Goal: Contribute content: Contribute content

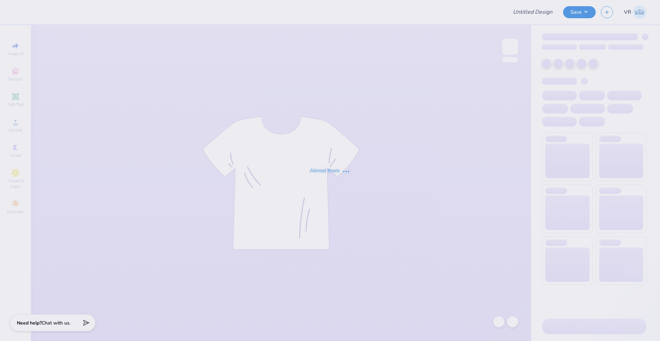
type input "Fall Rush Shirt"
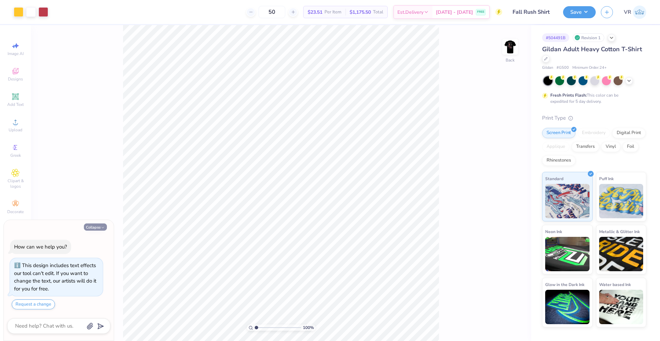
click at [95, 227] on button "Collapse" at bounding box center [95, 226] width 23 height 7
type textarea "x"
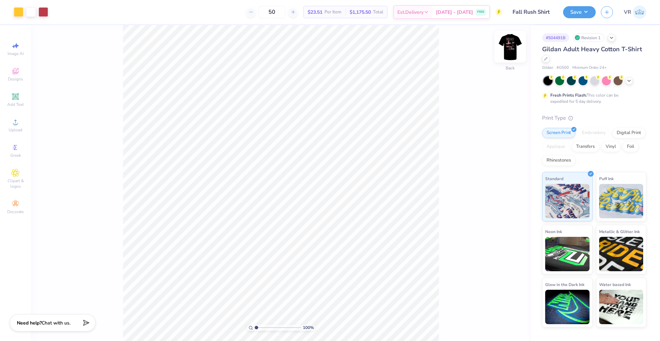
click at [510, 52] on img at bounding box center [509, 46] width 27 height 27
click at [16, 127] on span "Upload" at bounding box center [16, 129] width 14 height 5
click at [500, 161] on input "18.00" at bounding box center [505, 162] width 25 height 10
type input "15"
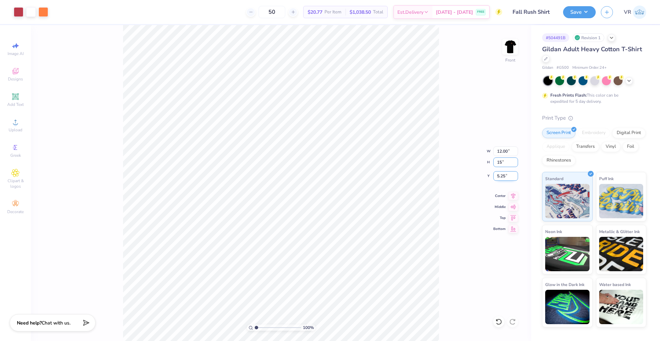
type input "10.00"
type input "15.00"
click at [500, 177] on input "6.75" at bounding box center [505, 176] width 25 height 10
type input "3.00"
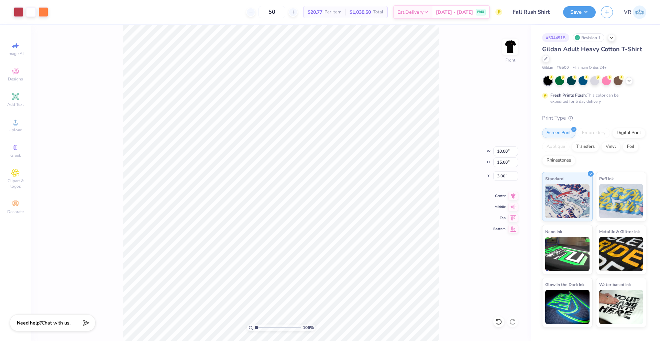
type input "1"
drag, startPoint x: 258, startPoint y: 327, endPoint x: 253, endPoint y: 327, distance: 5.2
click at [255, 327] on input "range" at bounding box center [278, 327] width 46 height 6
click at [582, 14] on button "Save" at bounding box center [579, 11] width 33 height 12
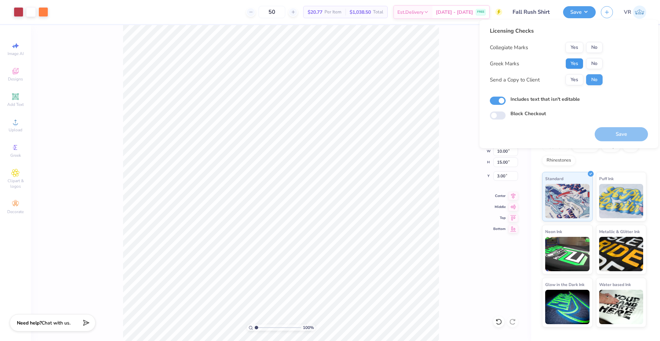
click at [578, 60] on button "Yes" at bounding box center [574, 63] width 18 height 11
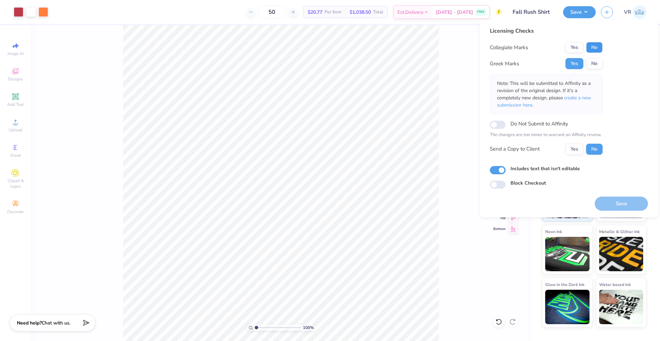
click at [594, 49] on button "No" at bounding box center [594, 47] width 16 height 11
click at [634, 201] on button "Save" at bounding box center [620, 203] width 53 height 14
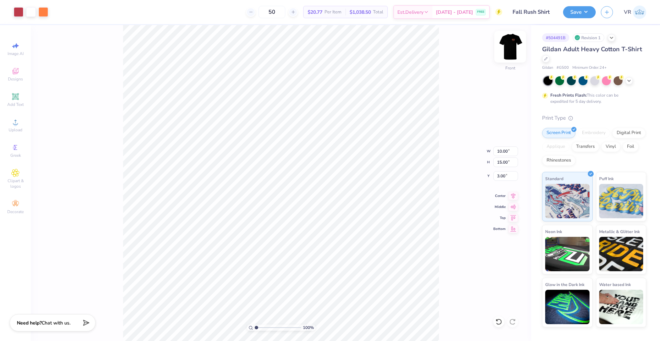
click at [511, 46] on img at bounding box center [509, 46] width 27 height 27
